Goal: Find specific page/section: Find specific page/section

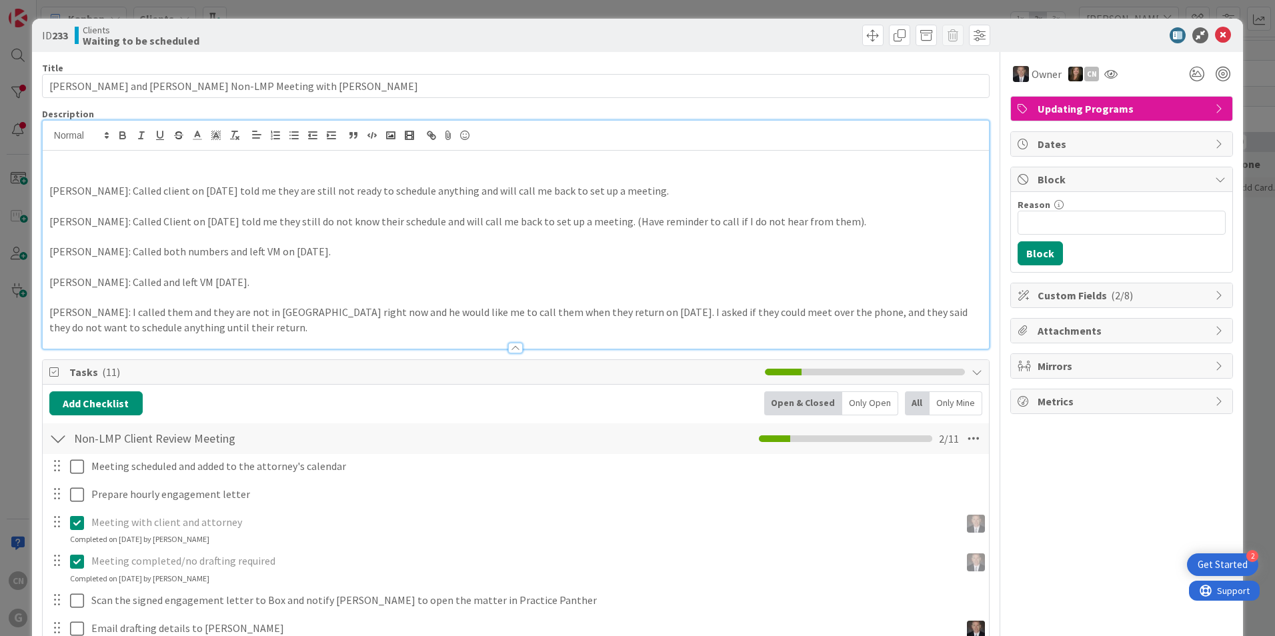
click at [215, 178] on p at bounding box center [515, 176] width 933 height 15
click at [95, 175] on p "CNV Notes: f/u email sent to client." at bounding box center [515, 176] width 933 height 15
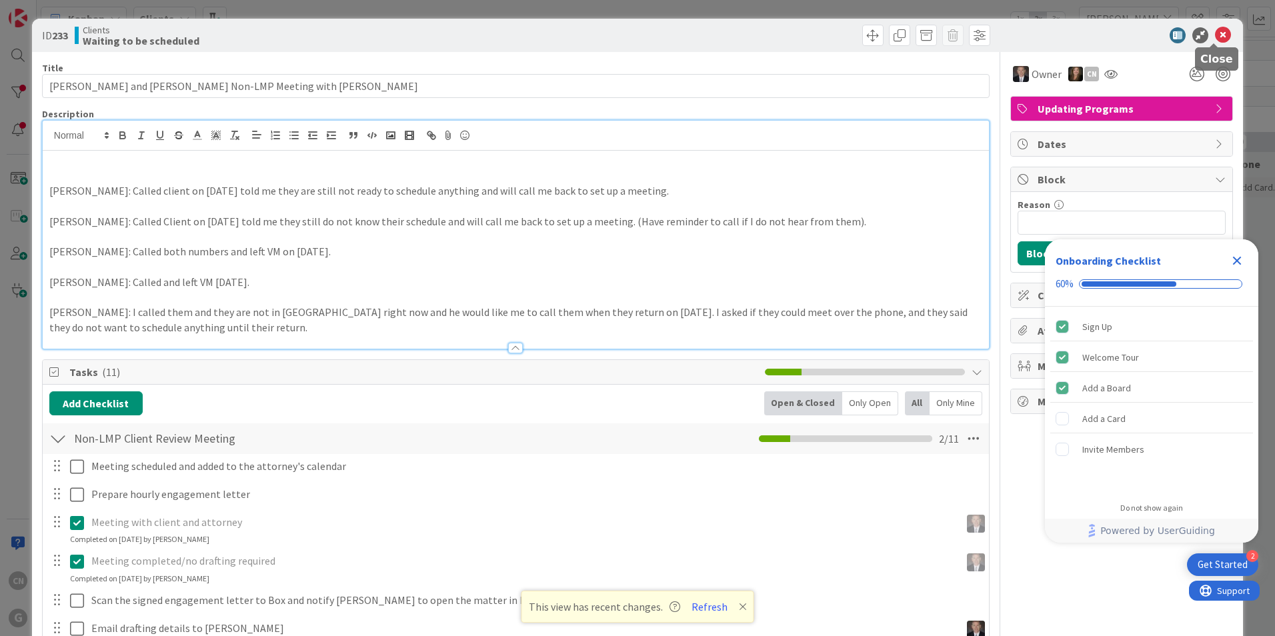
click at [1217, 33] on icon at bounding box center [1223, 35] width 16 height 16
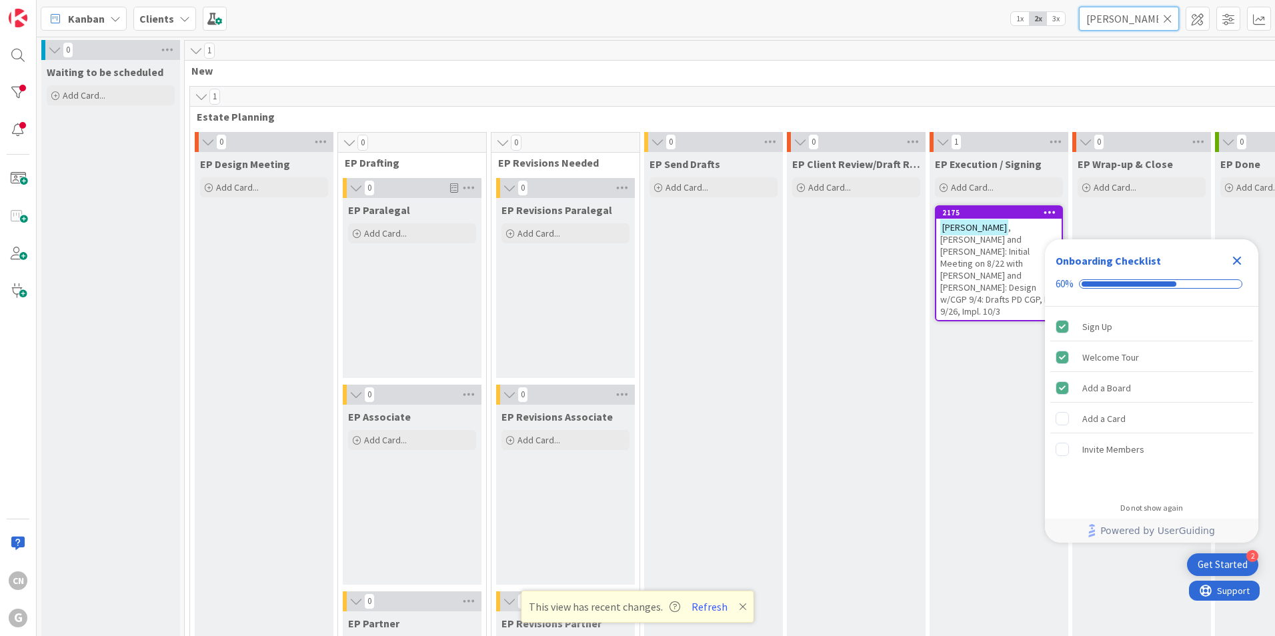
drag, startPoint x: 1150, startPoint y: 19, endPoint x: 863, endPoint y: 66, distance: 290.6
click at [865, 65] on div "Kanban Clients 1x 2x 3x bumpous 0 Waiting to be scheduled Add Card... 1 New 1 E…" at bounding box center [656, 318] width 1238 height 636
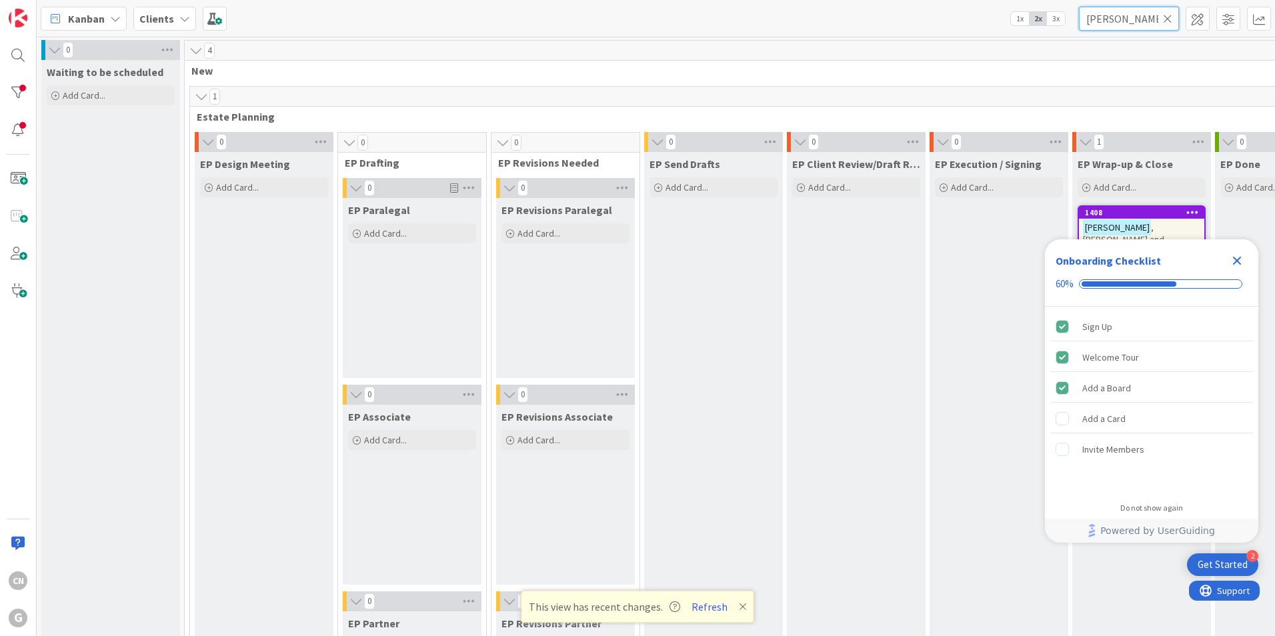
type input "[PERSON_NAME]"
click at [1235, 262] on icon "Close Checklist" at bounding box center [1237, 261] width 9 height 9
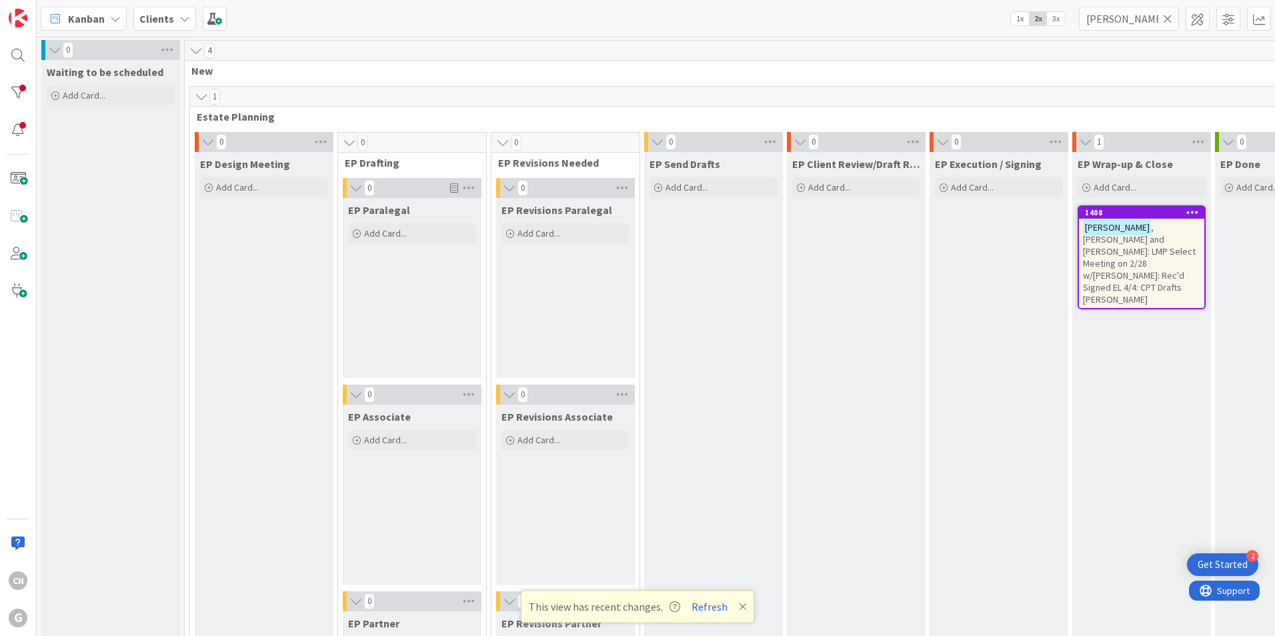
click at [1151, 255] on span ", [PERSON_NAME] and [PERSON_NAME]: LMP Select Meeting on 2/28 w/[PERSON_NAME]: …" at bounding box center [1139, 263] width 113 height 84
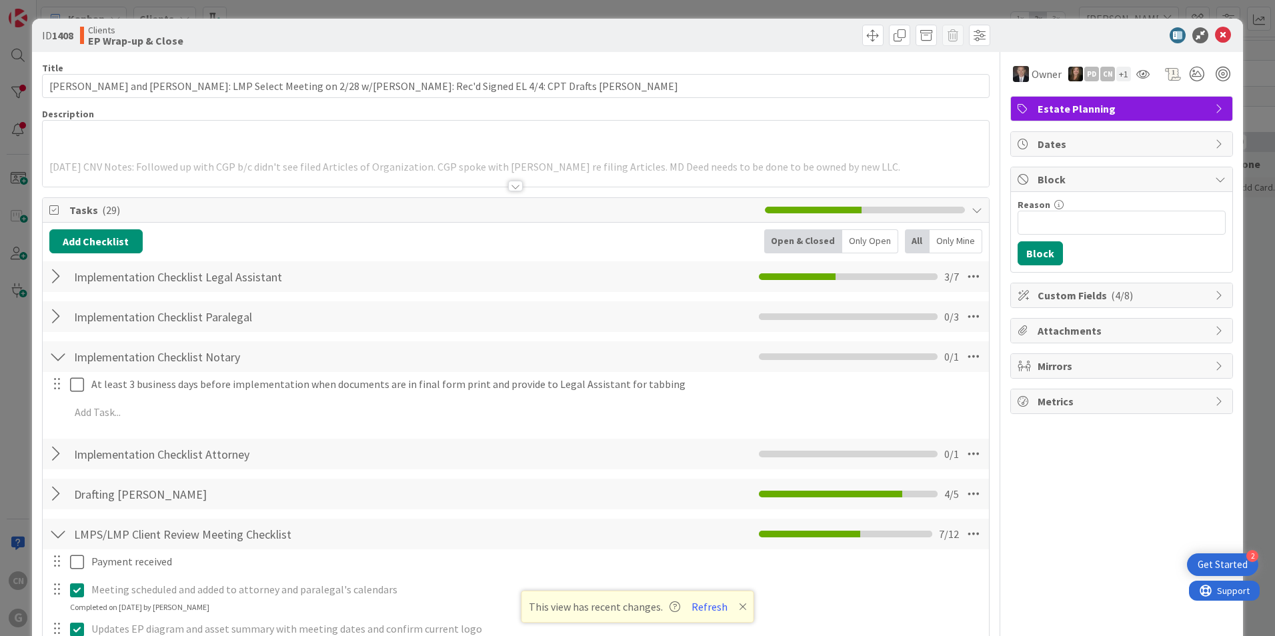
click at [510, 188] on div at bounding box center [515, 186] width 15 height 11
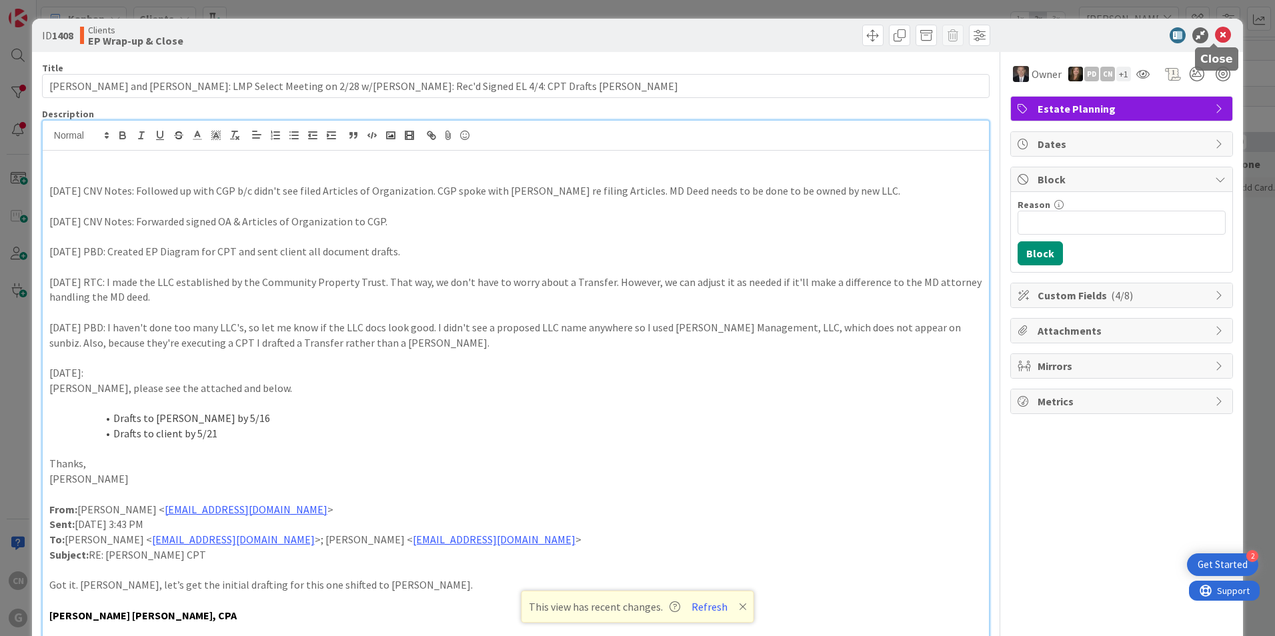
click at [1215, 36] on icon at bounding box center [1223, 35] width 16 height 16
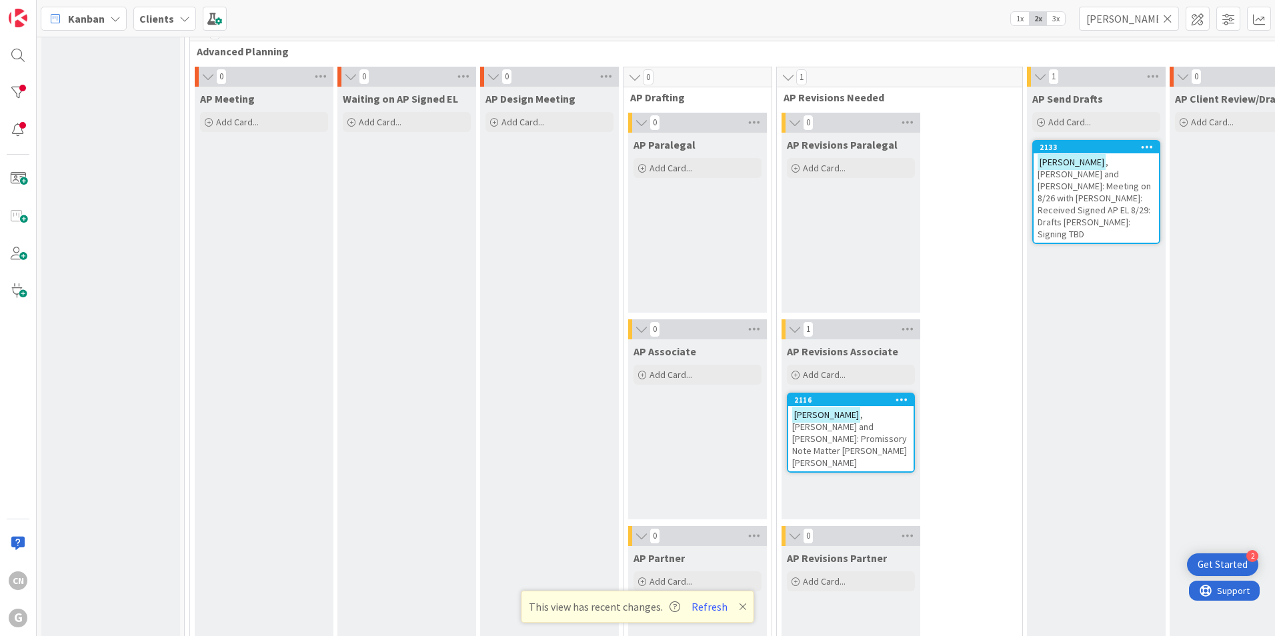
scroll to position [1000, 0]
click at [1038, 194] on span ", [PERSON_NAME] and [PERSON_NAME]: Meeting on 8/26 with [PERSON_NAME]: Received…" at bounding box center [1094, 197] width 113 height 84
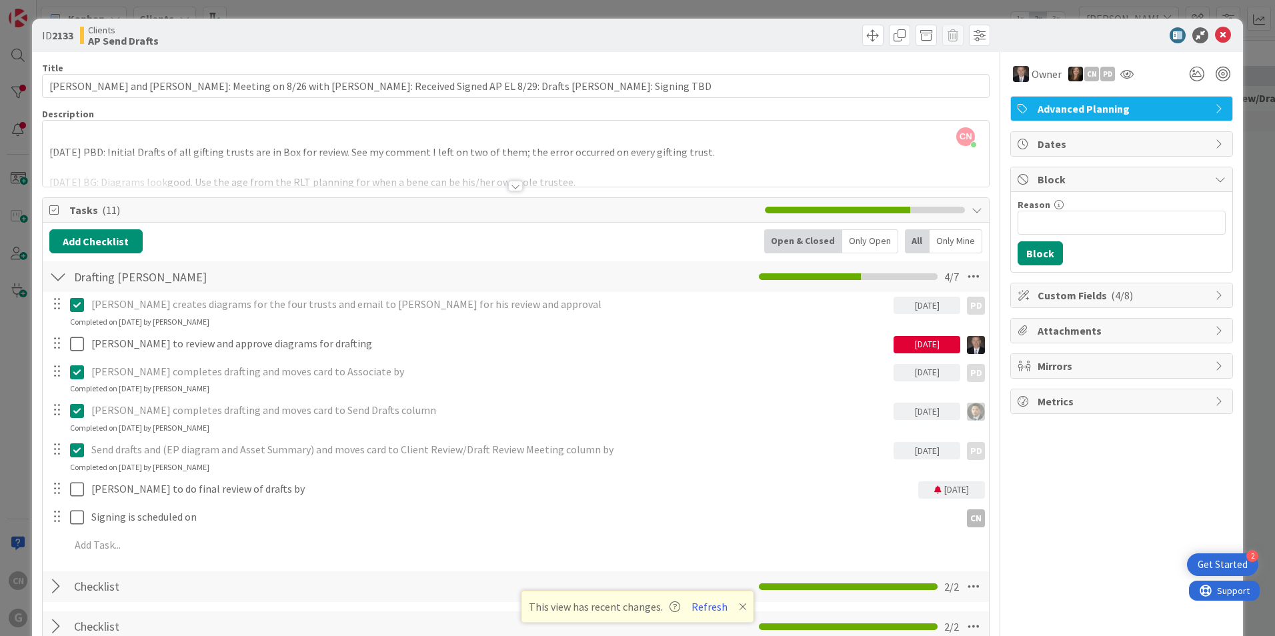
click at [508, 186] on div at bounding box center [515, 186] width 15 height 11
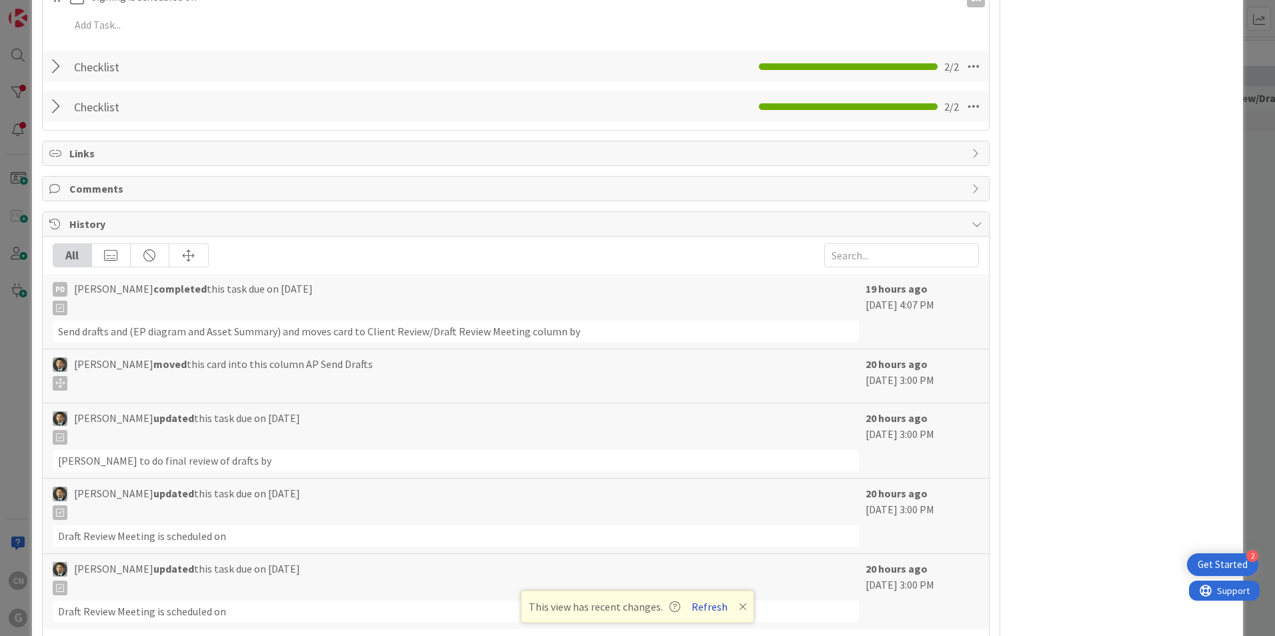
scroll to position [1061, 0]
click at [717, 607] on button "Refresh" at bounding box center [709, 606] width 45 height 17
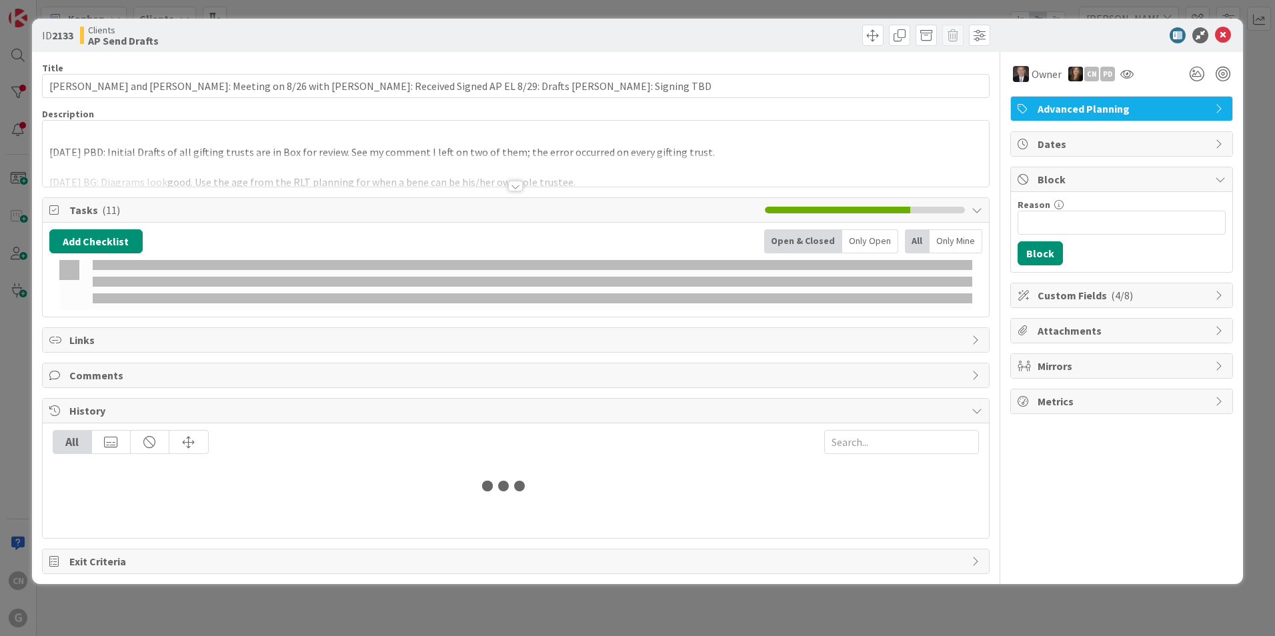
type input "[PERSON_NAME]"
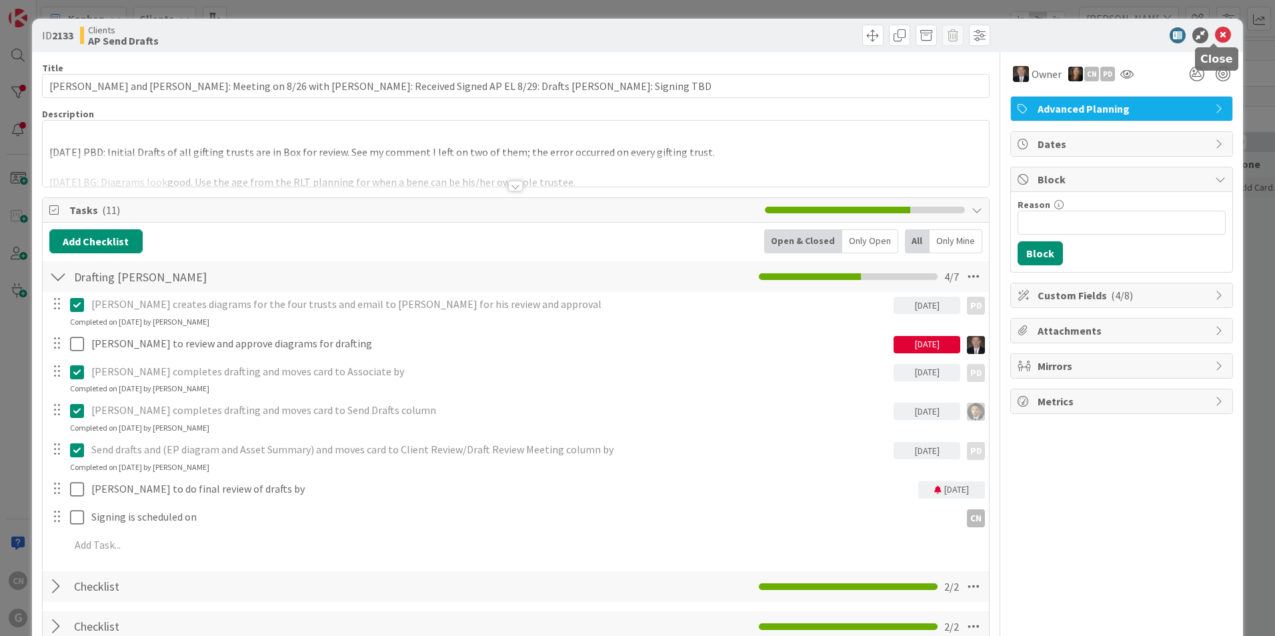
drag, startPoint x: 1206, startPoint y: 30, endPoint x: 1102, endPoint y: 30, distance: 103.4
click at [1215, 29] on icon at bounding box center [1223, 35] width 16 height 16
